Goal: Check status

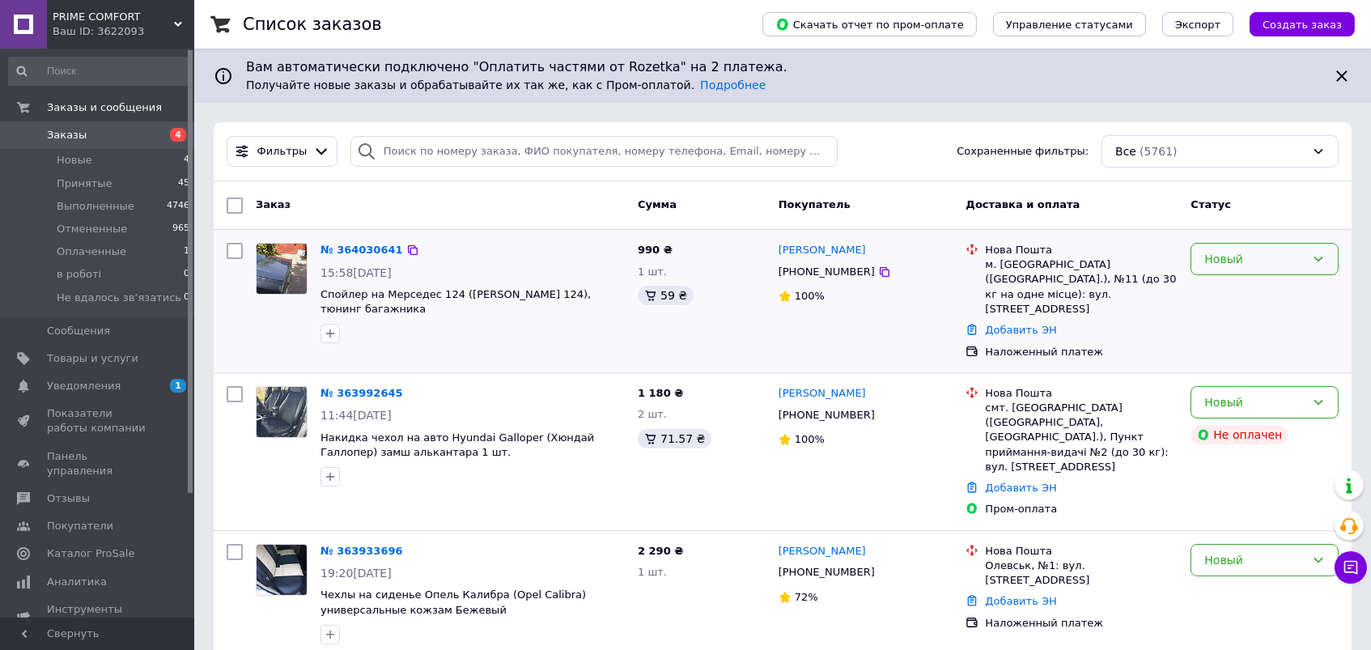
click at [1237, 261] on div "Новый" at bounding box center [1254, 259] width 101 height 18
click at [1237, 303] on li "Принят" at bounding box center [1265, 292] width 146 height 29
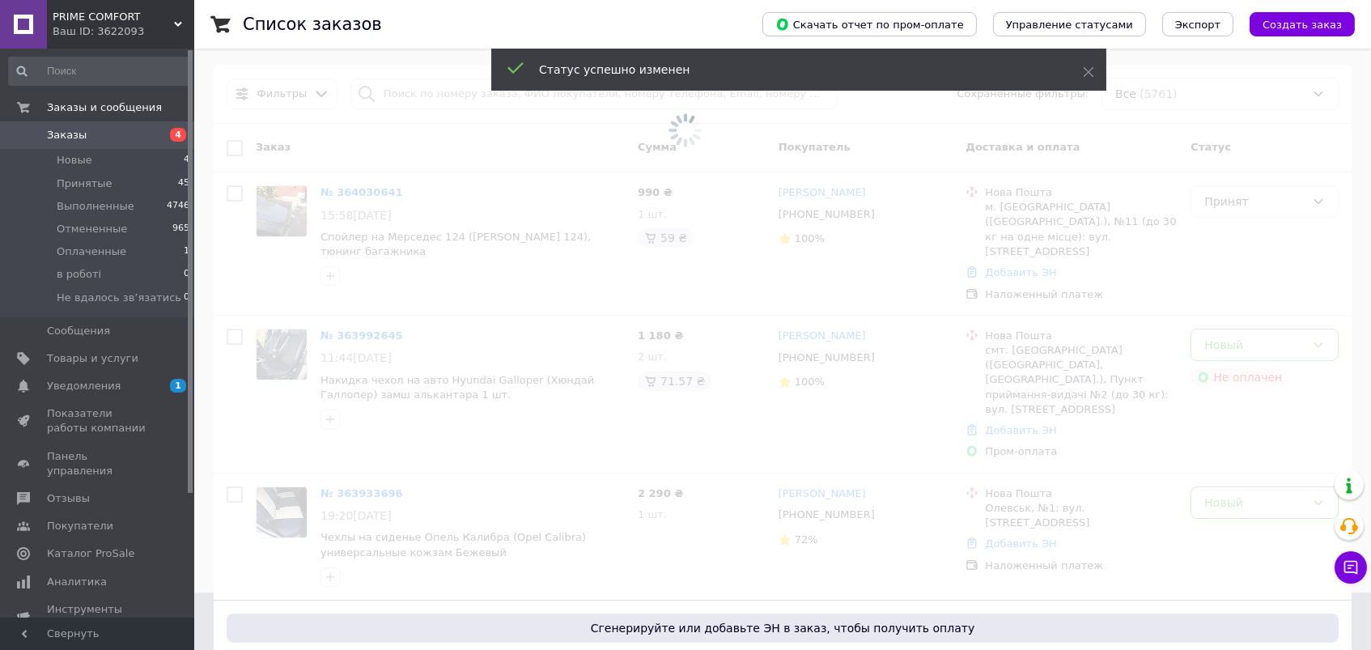
scroll to position [146, 0]
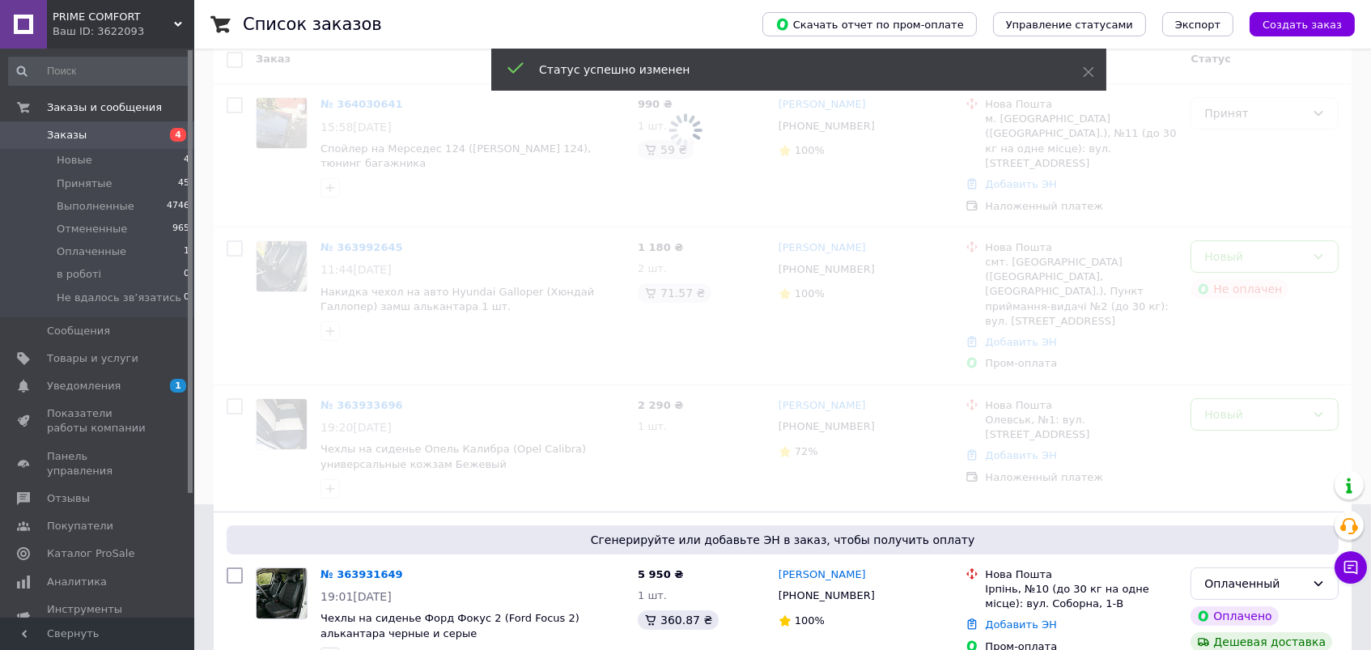
click at [1240, 238] on span at bounding box center [685, 179] width 1371 height 650
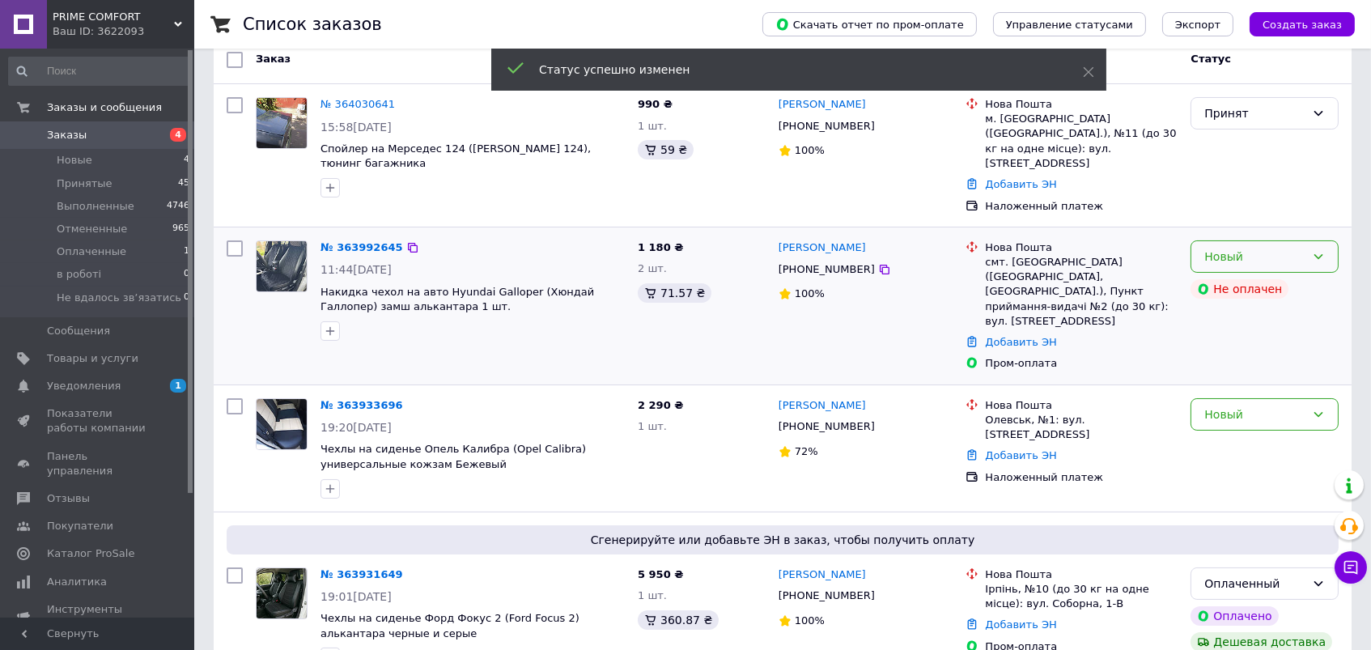
click at [1266, 248] on div "Новый" at bounding box center [1254, 257] width 101 height 18
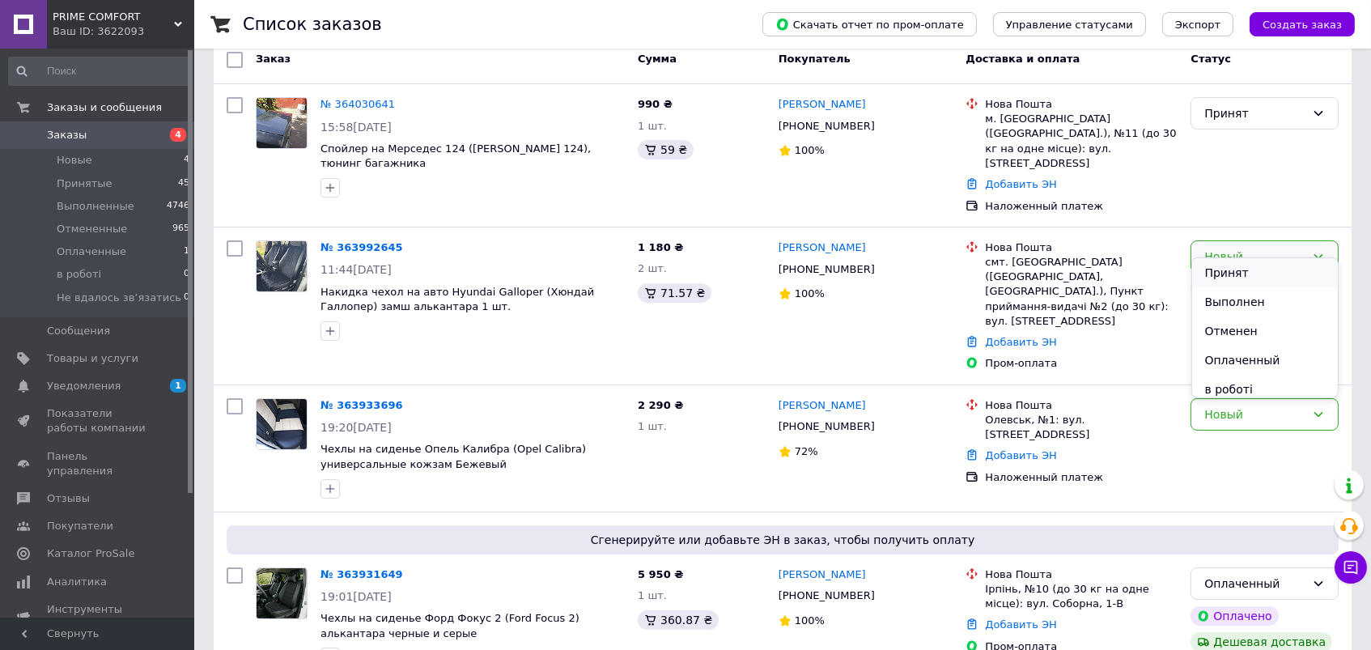
click at [1233, 270] on li "Принят" at bounding box center [1265, 272] width 146 height 29
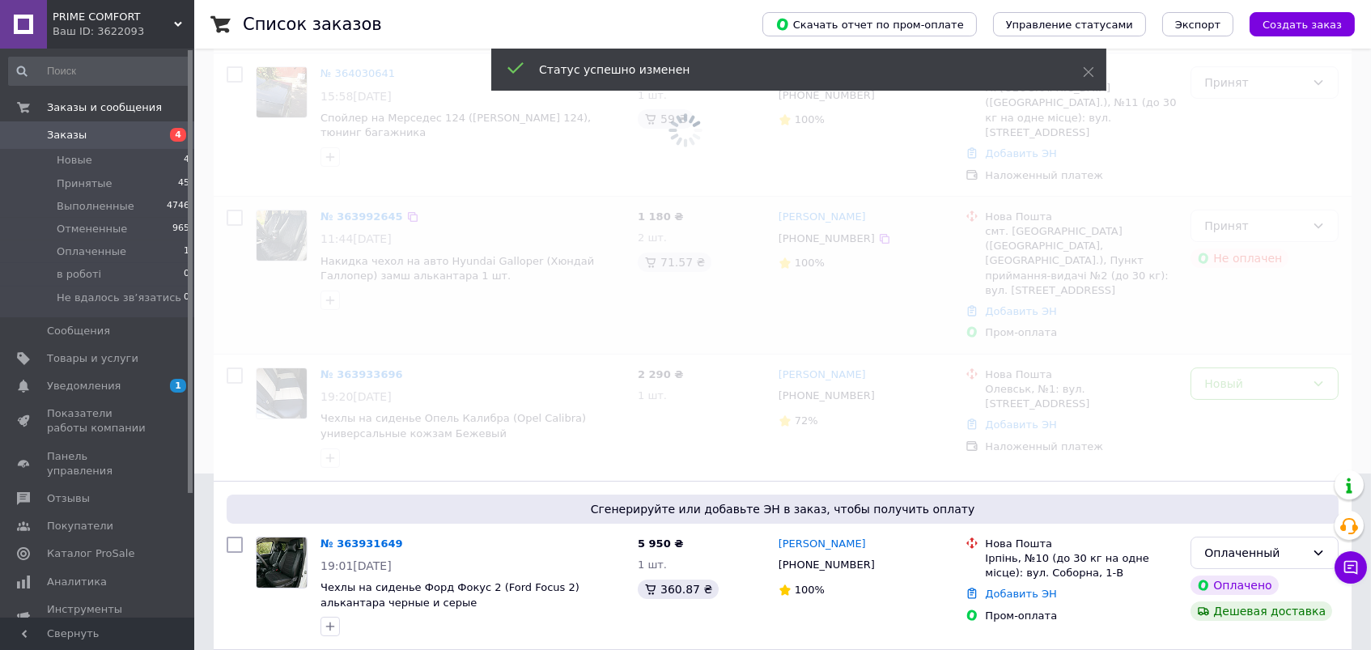
scroll to position [297, 0]
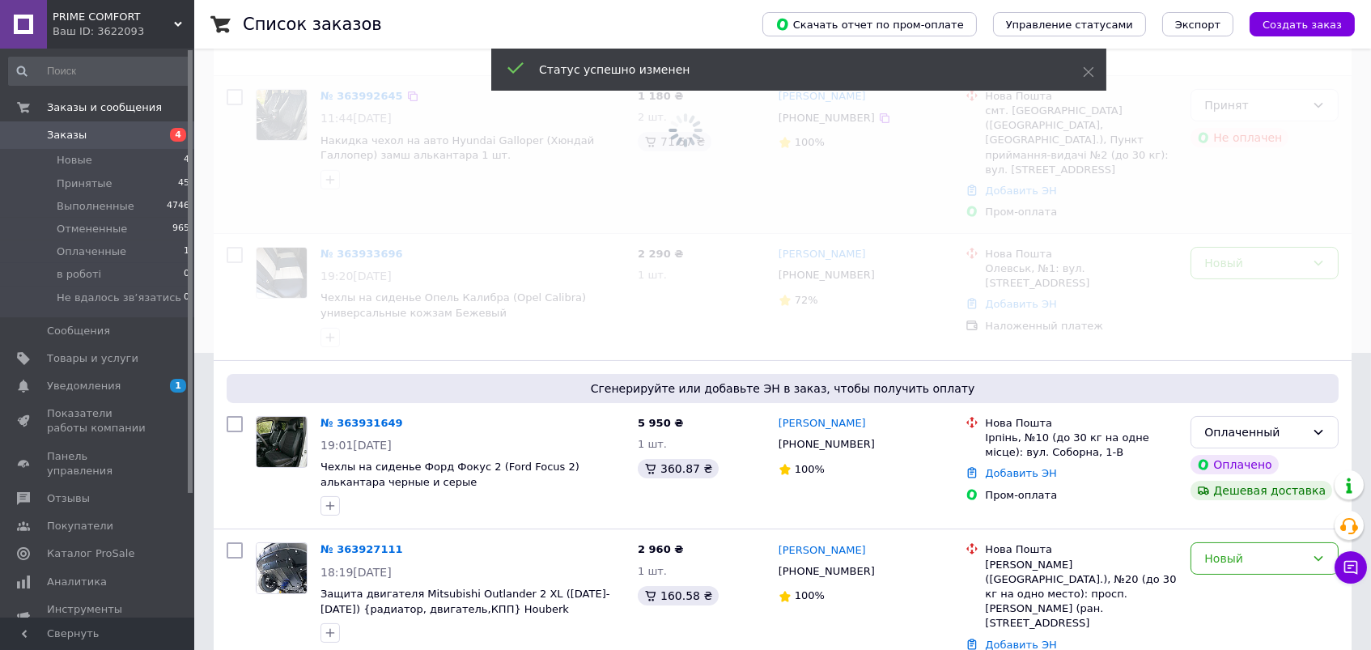
click at [1269, 235] on span at bounding box center [685, 28] width 1371 height 650
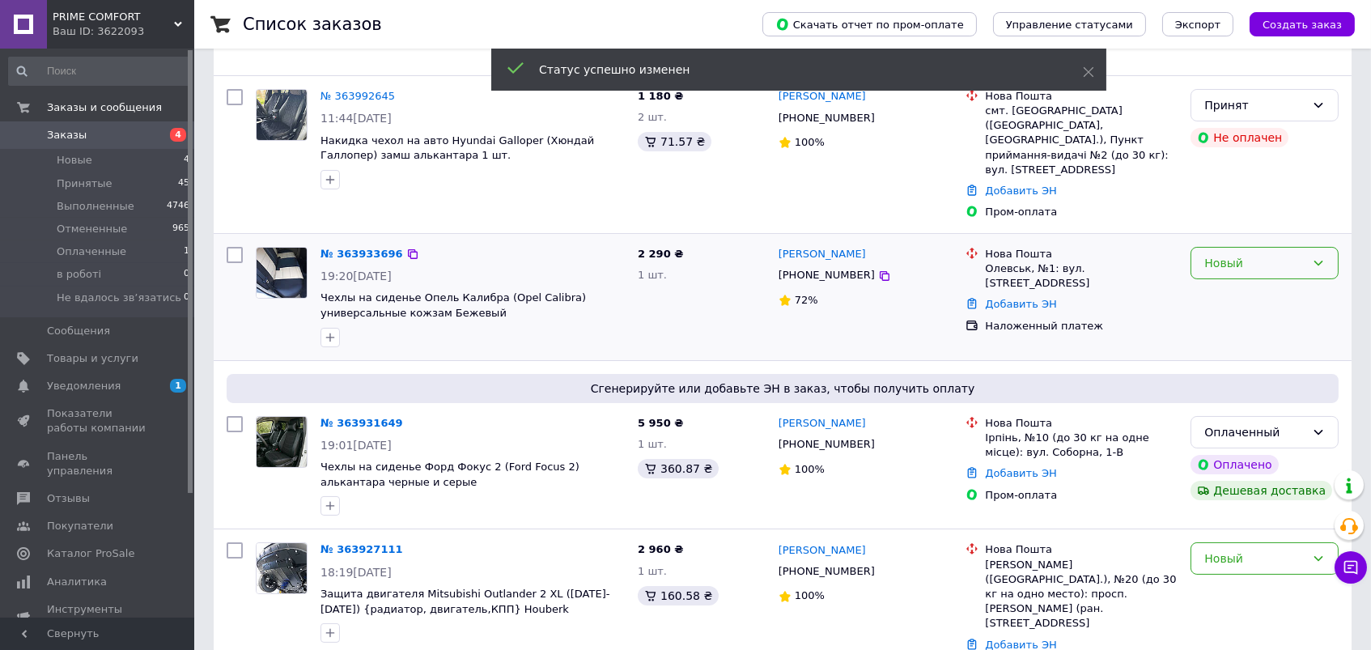
click at [1300, 254] on div "Новый" at bounding box center [1254, 263] width 101 height 18
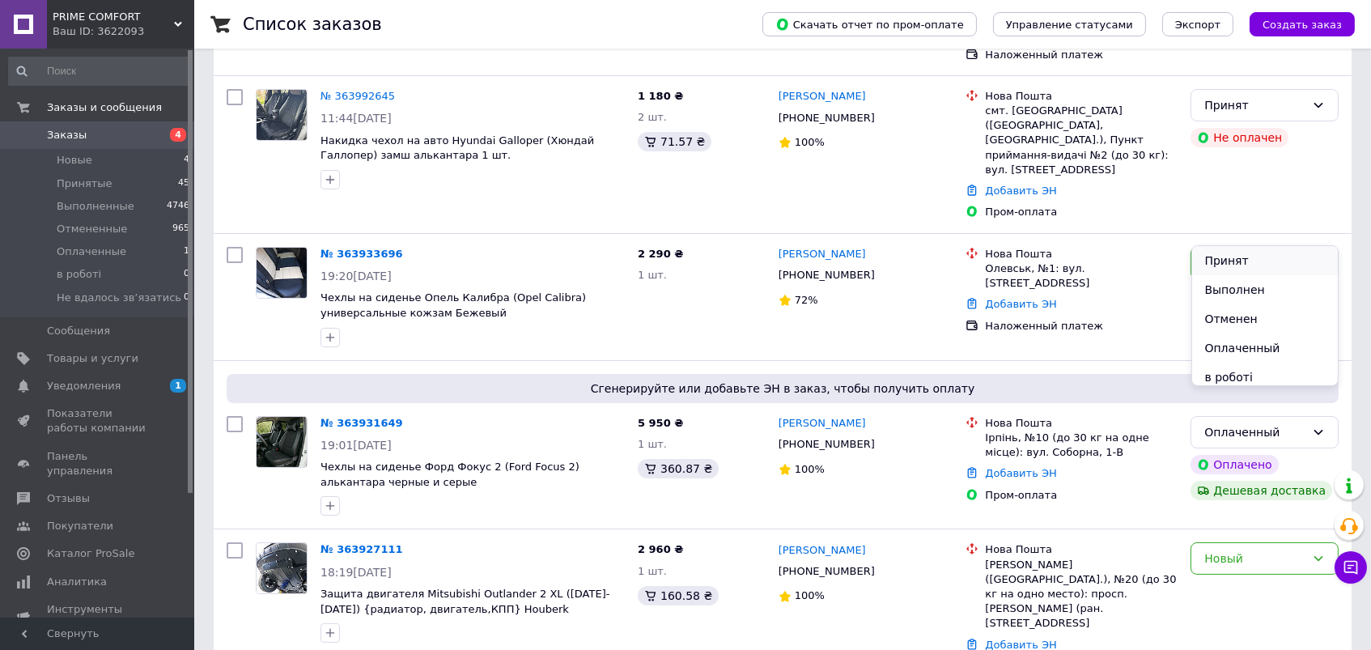
click at [1240, 261] on li "Принят" at bounding box center [1265, 260] width 146 height 29
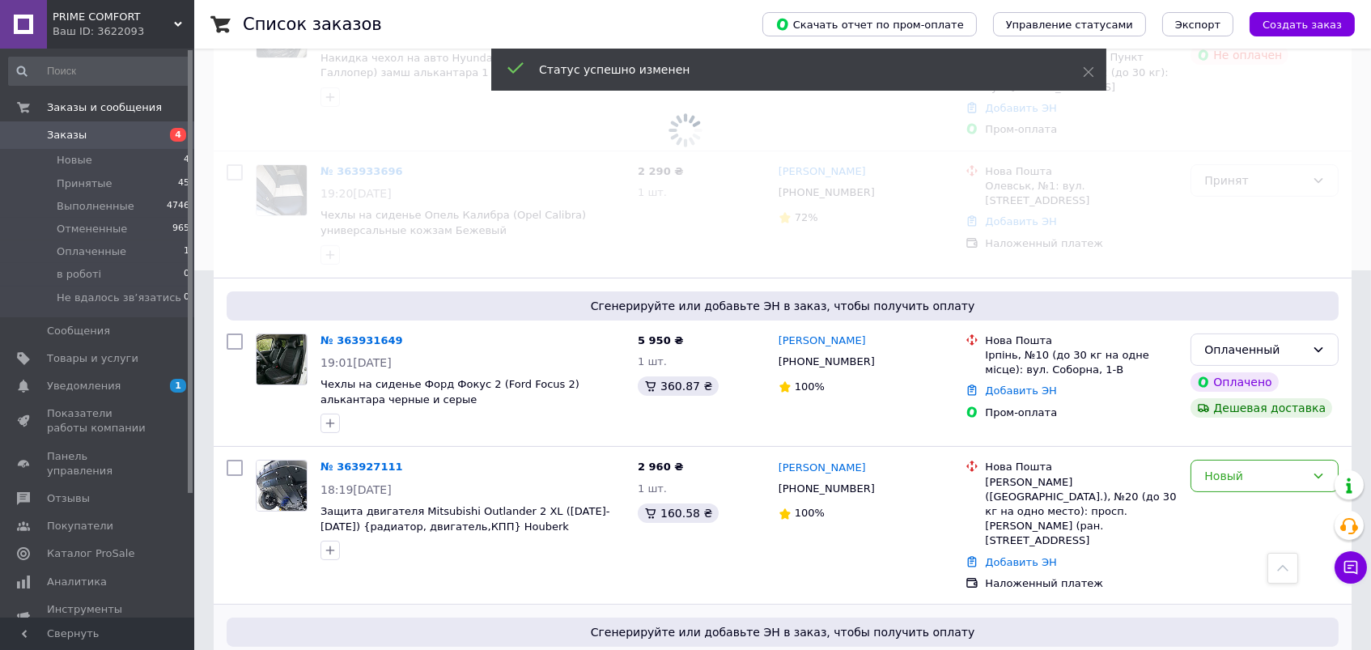
scroll to position [551, 0]
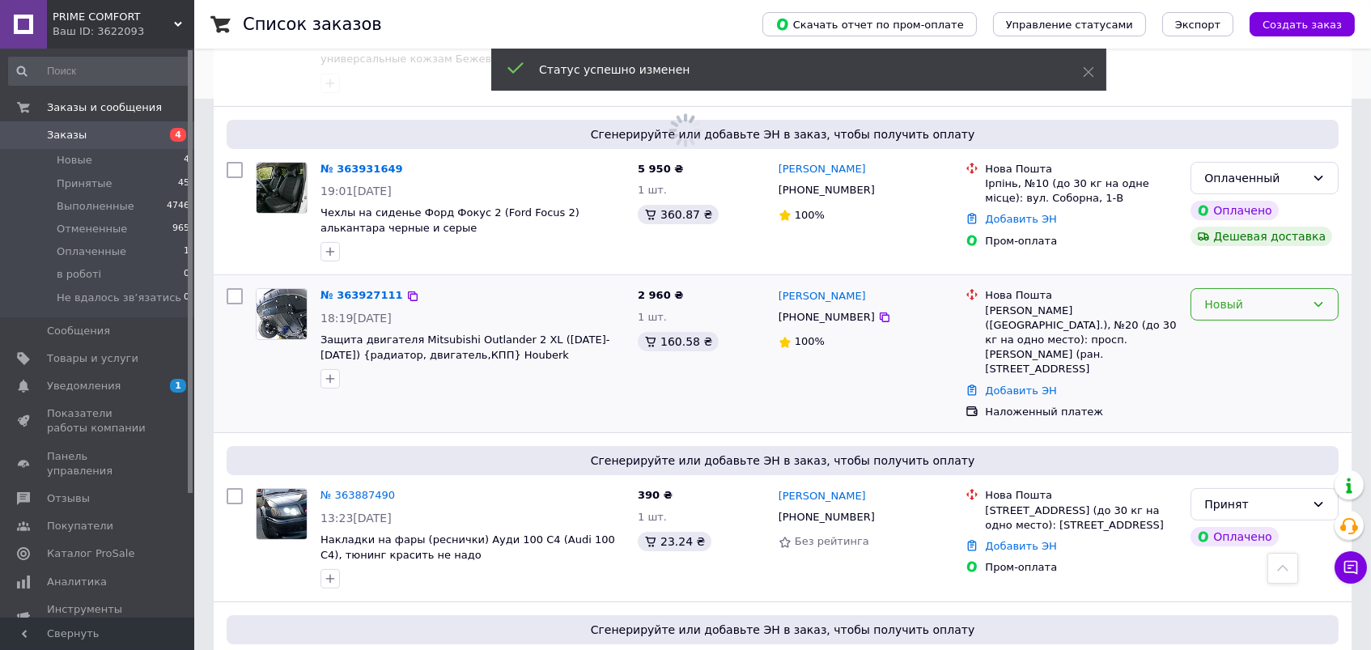
click at [1305, 288] on div "Новый" at bounding box center [1264, 304] width 148 height 32
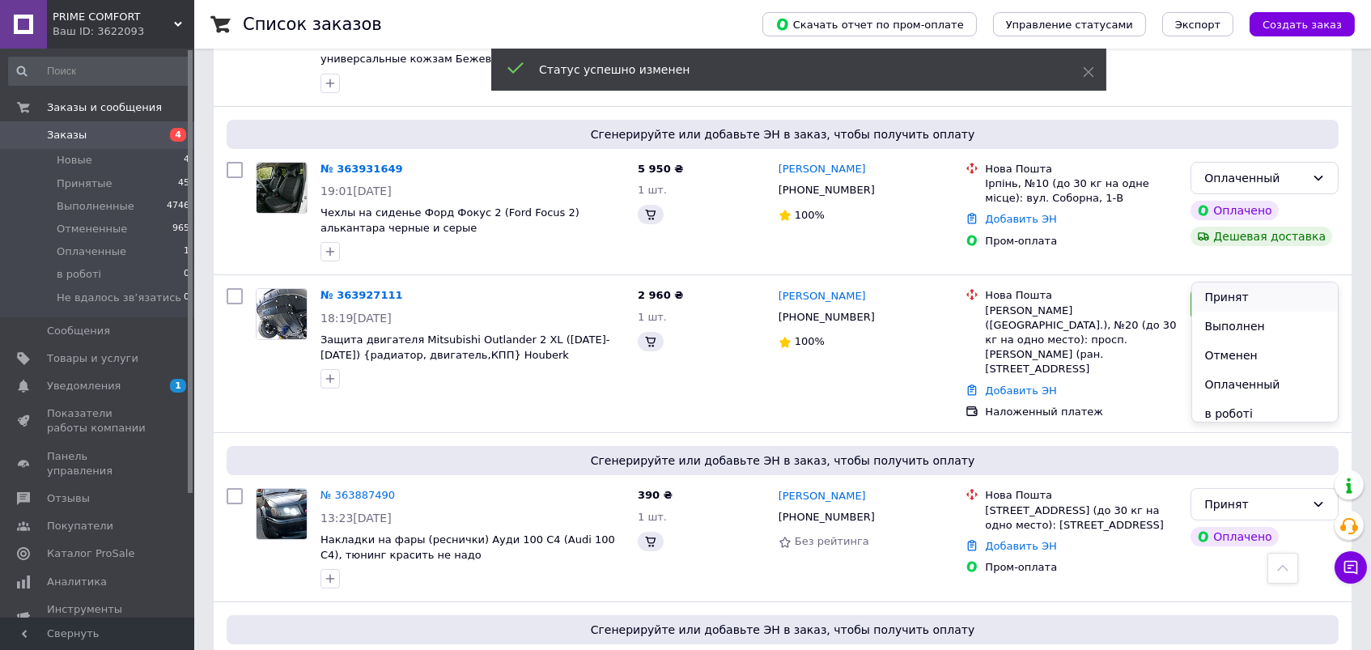
click at [1229, 294] on li "Принят" at bounding box center [1265, 296] width 146 height 29
click at [1229, 294] on div at bounding box center [1264, 354] width 161 height 144
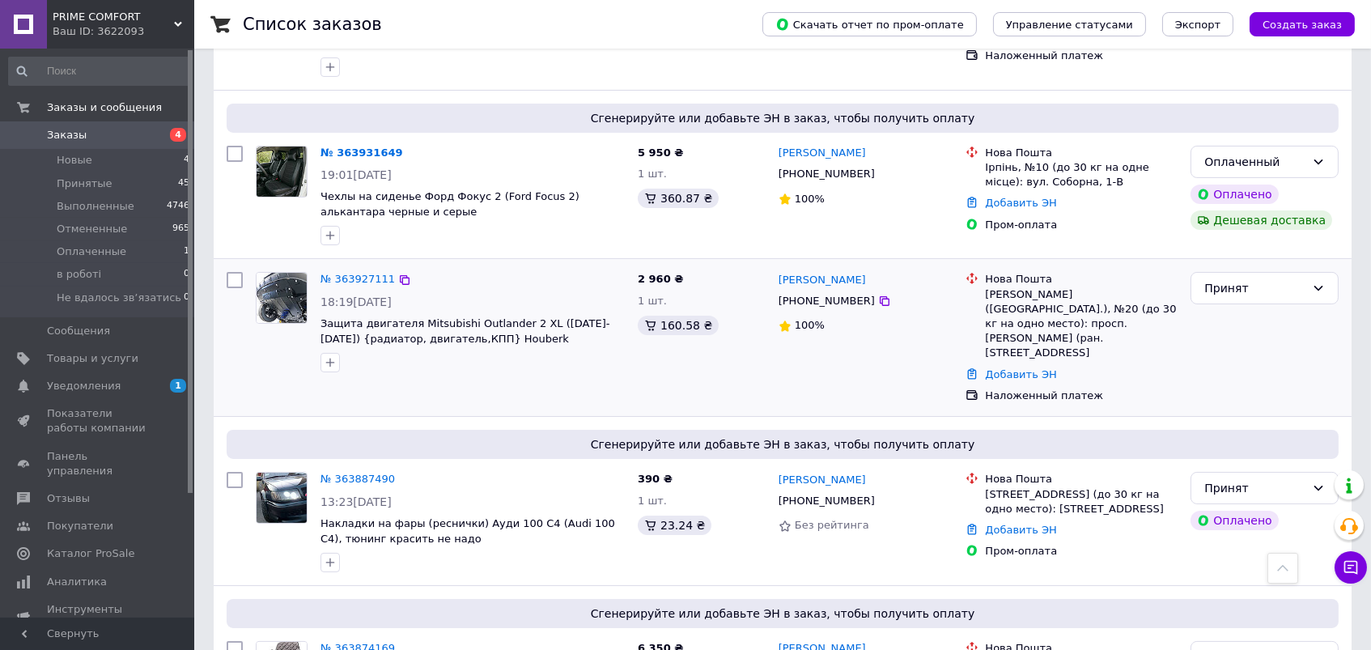
scroll to position [565, 0]
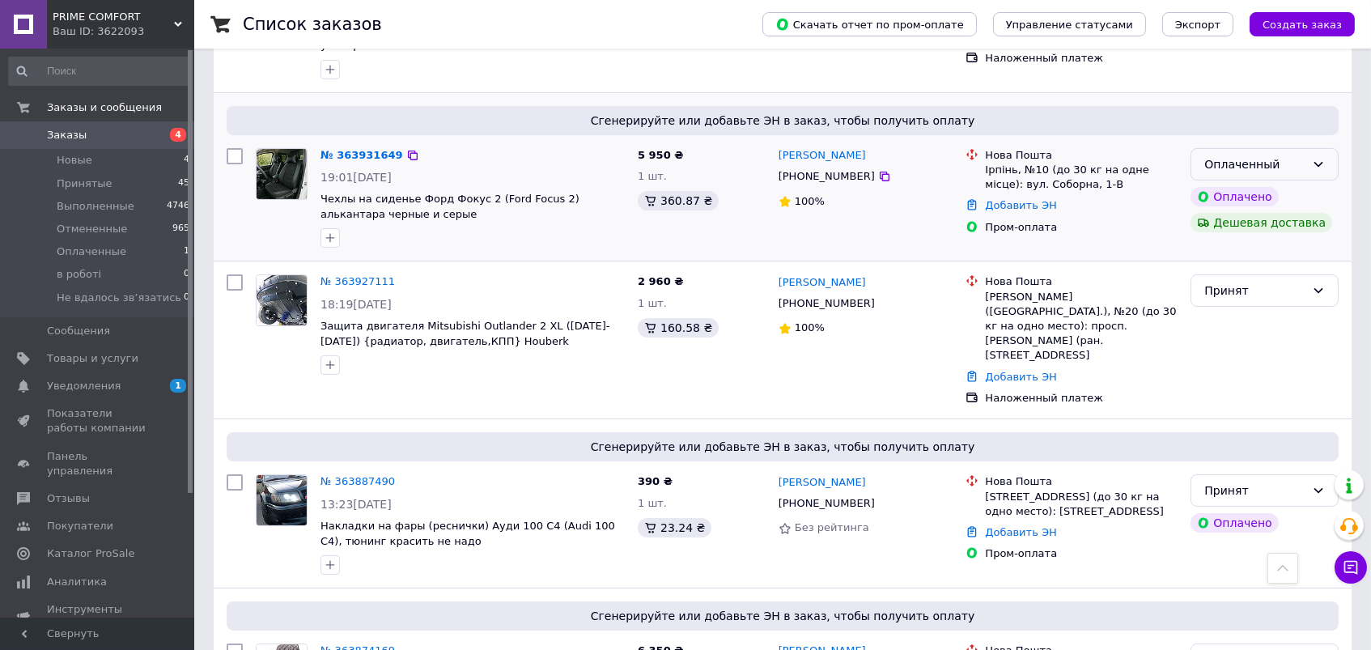
click at [1321, 158] on icon at bounding box center [1318, 164] width 13 height 13
click at [1279, 144] on li "Принят" at bounding box center [1265, 158] width 146 height 29
